Goal: Information Seeking & Learning: Learn about a topic

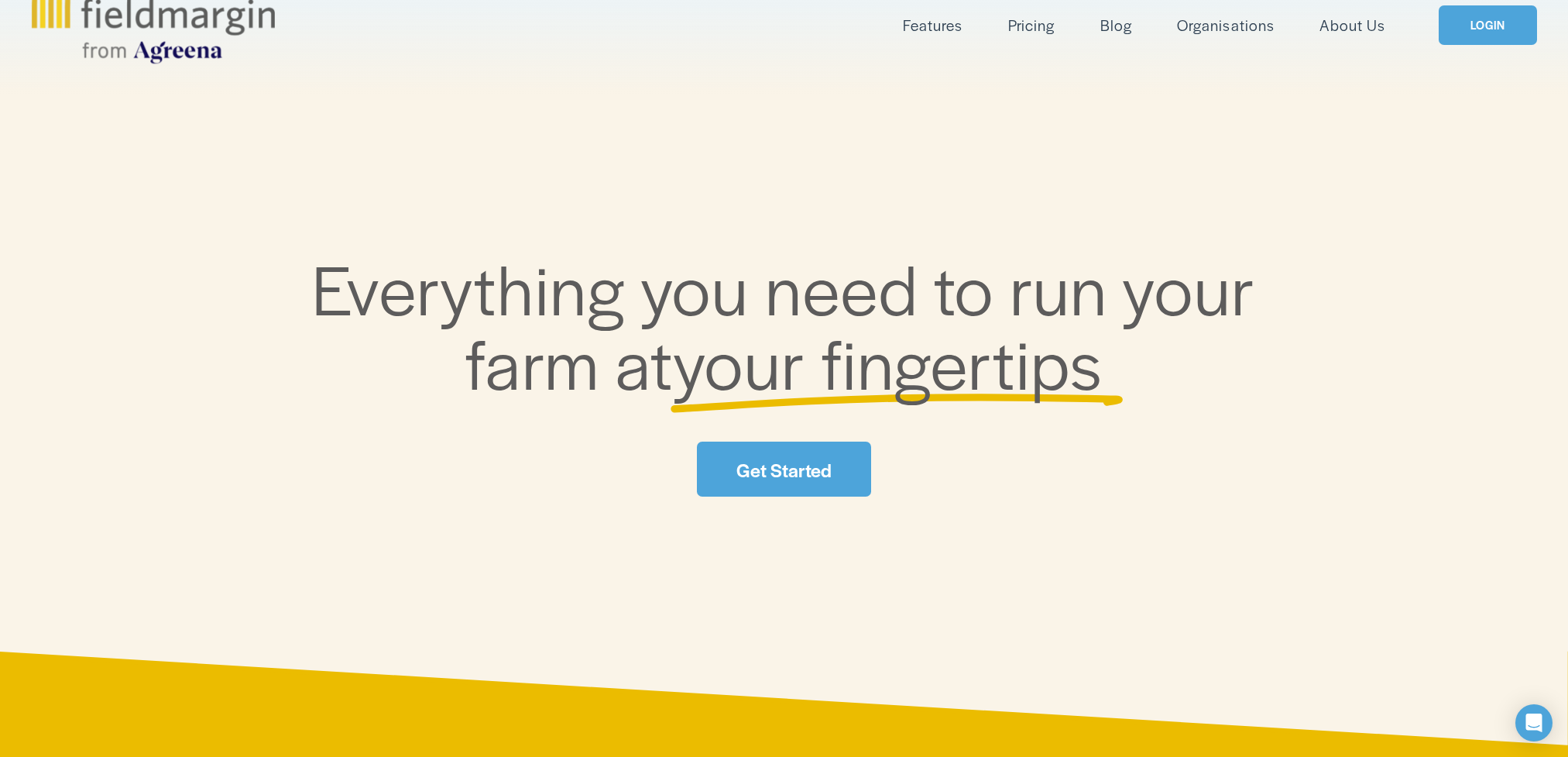
scroll to position [88, 0]
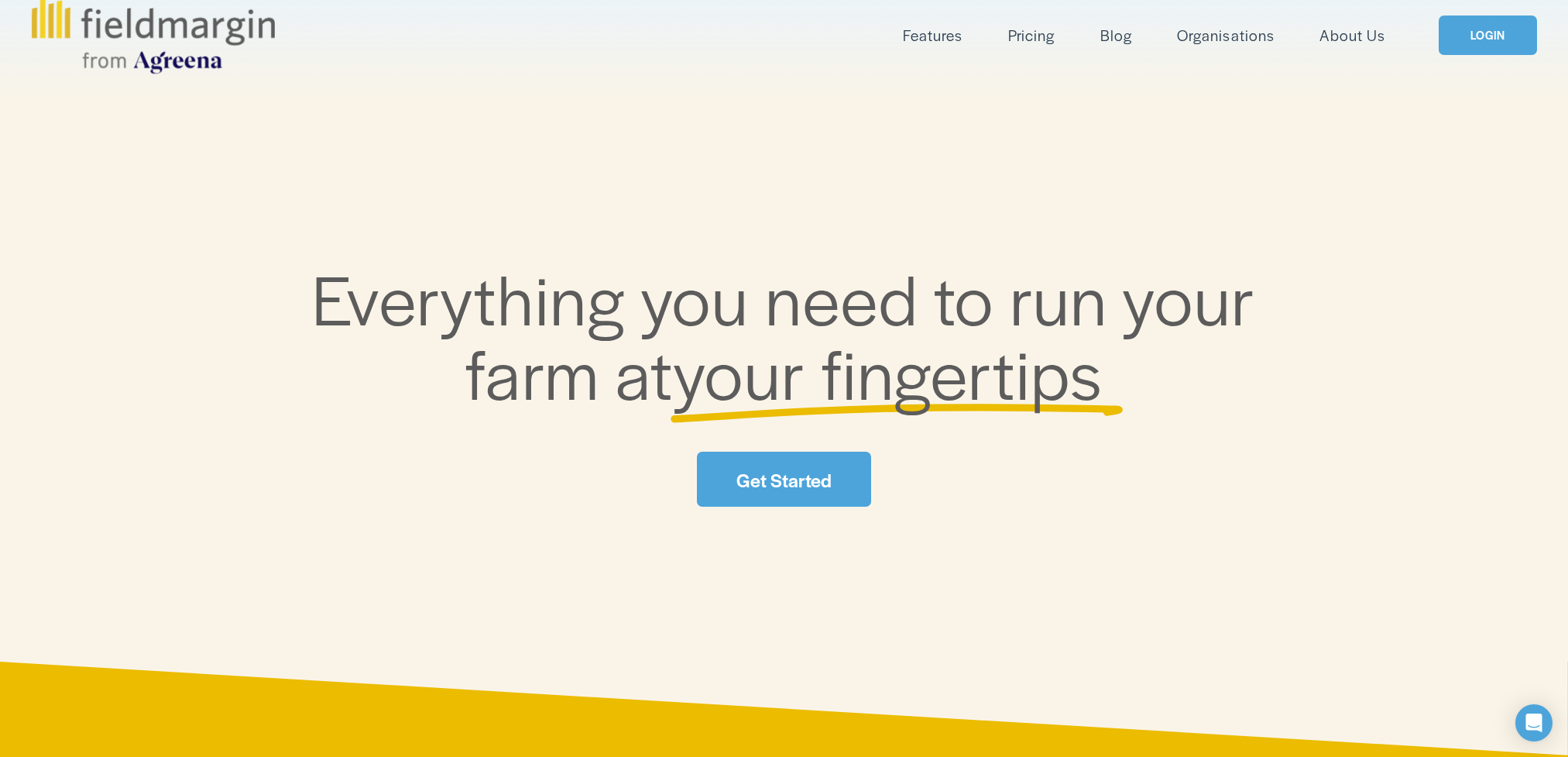
click at [1030, 36] on link "Pricing" at bounding box center [1031, 35] width 46 height 26
